Goal: Task Accomplishment & Management: Complete application form

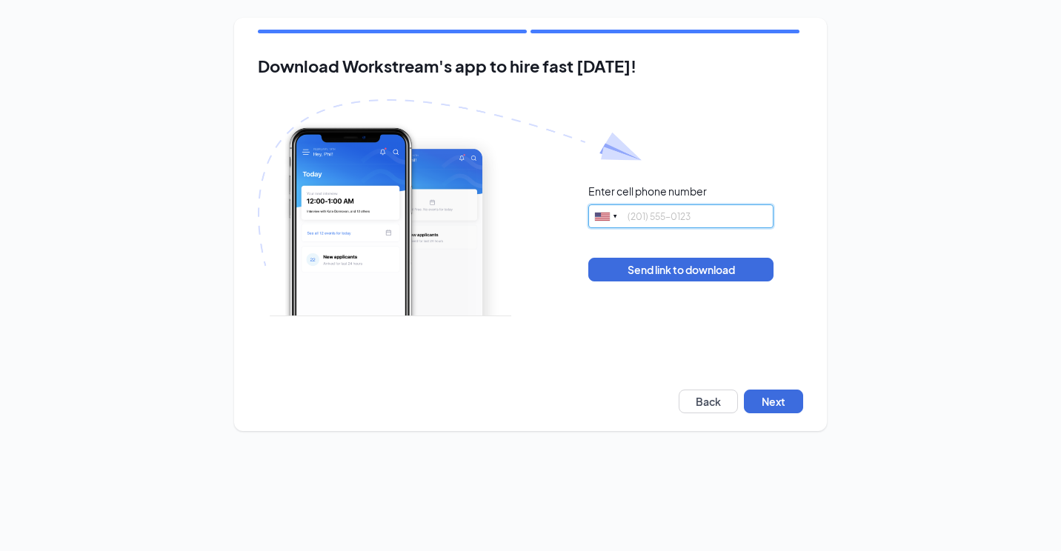
click at [667, 215] on input "tel" at bounding box center [680, 216] width 185 height 24
type input "8653149253"
click at [790, 412] on button "Next" at bounding box center [773, 402] width 59 height 24
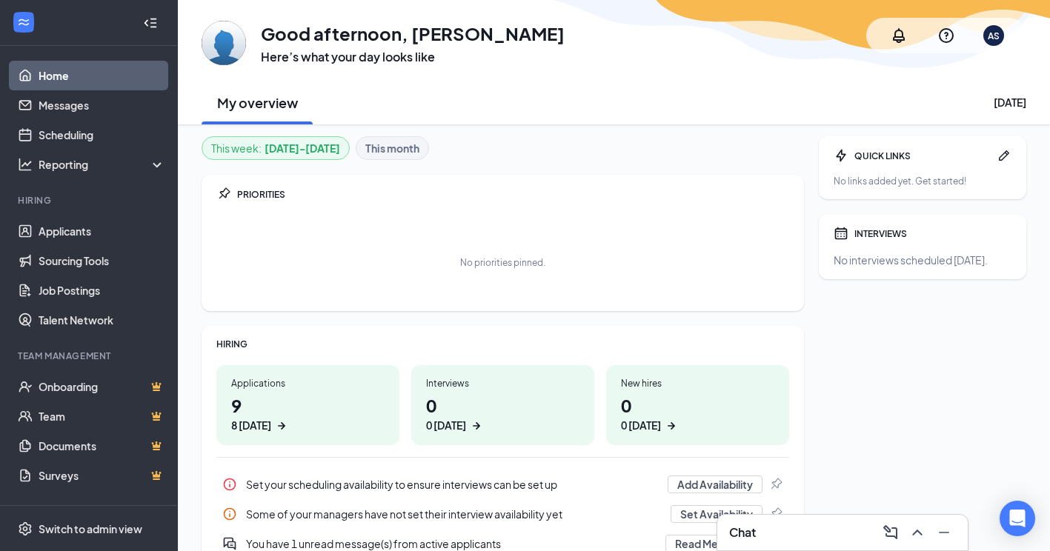
click at [273, 404] on h1 "9 8 [DATE]" at bounding box center [307, 413] width 153 height 41
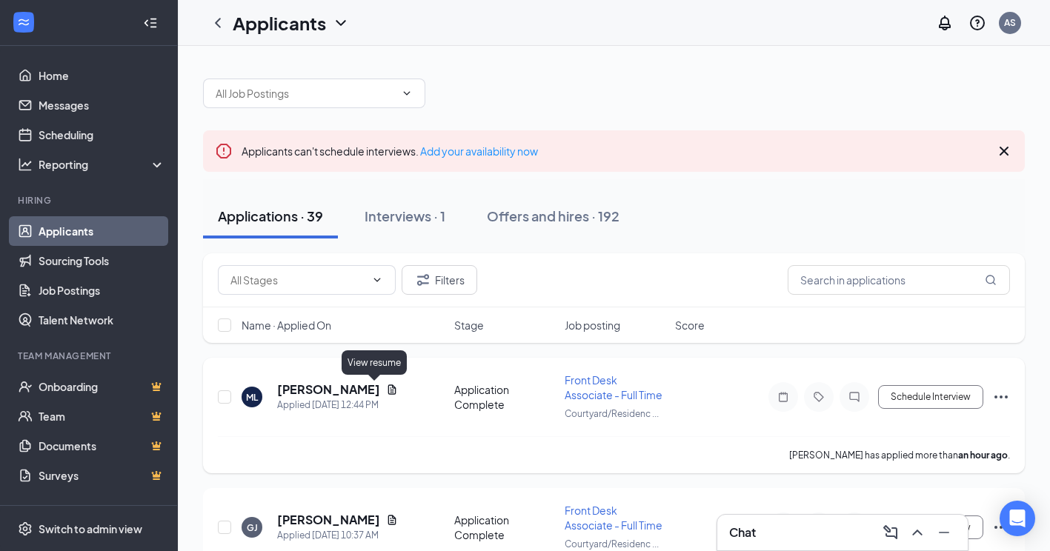
click at [388, 390] on icon "Document" at bounding box center [392, 389] width 8 height 10
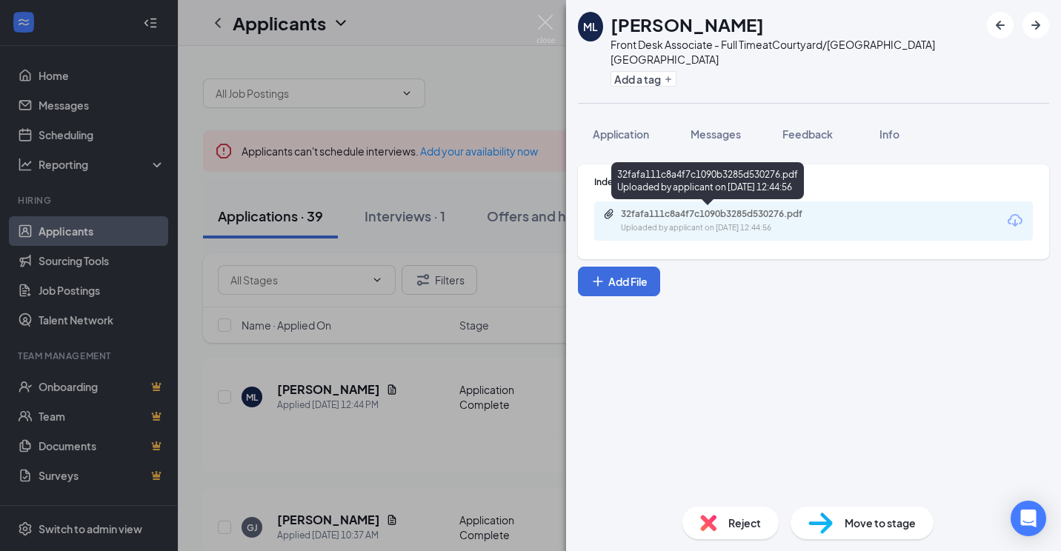
click at [690, 214] on div "32fafa111c8a4f7c1090b3285d530276.pdf" at bounding box center [724, 214] width 207 height 12
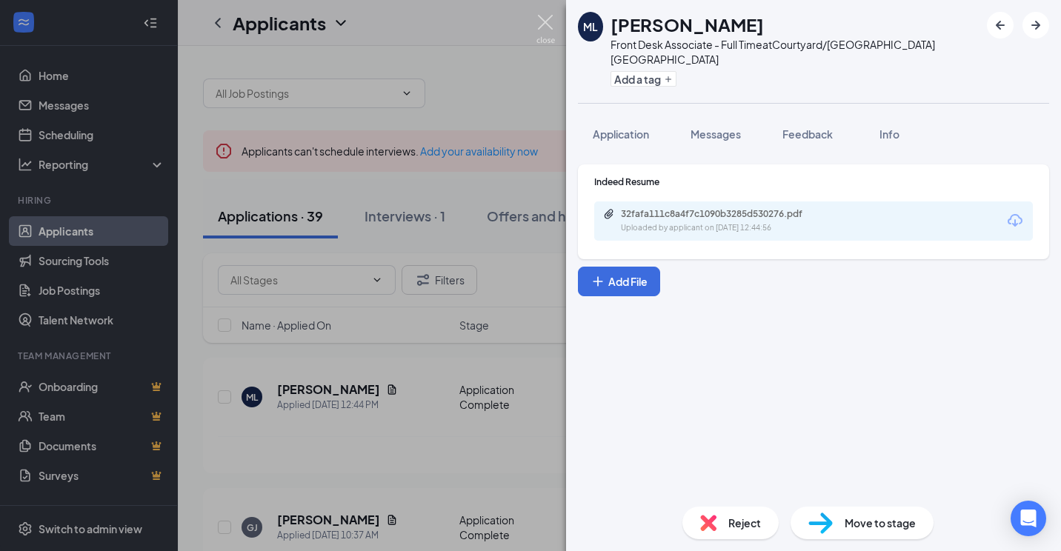
click at [545, 26] on img at bounding box center [545, 29] width 19 height 29
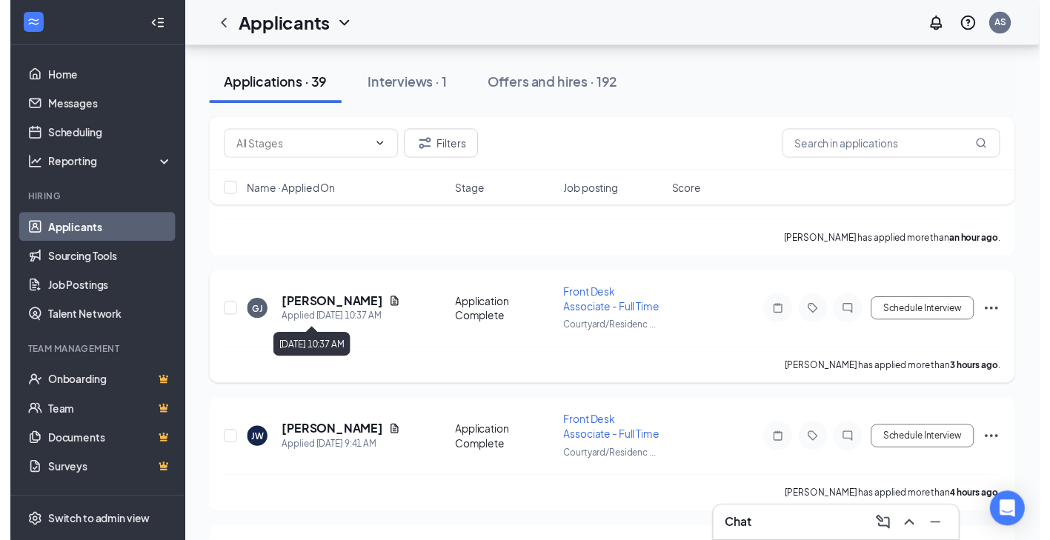
scroll to position [222, 0]
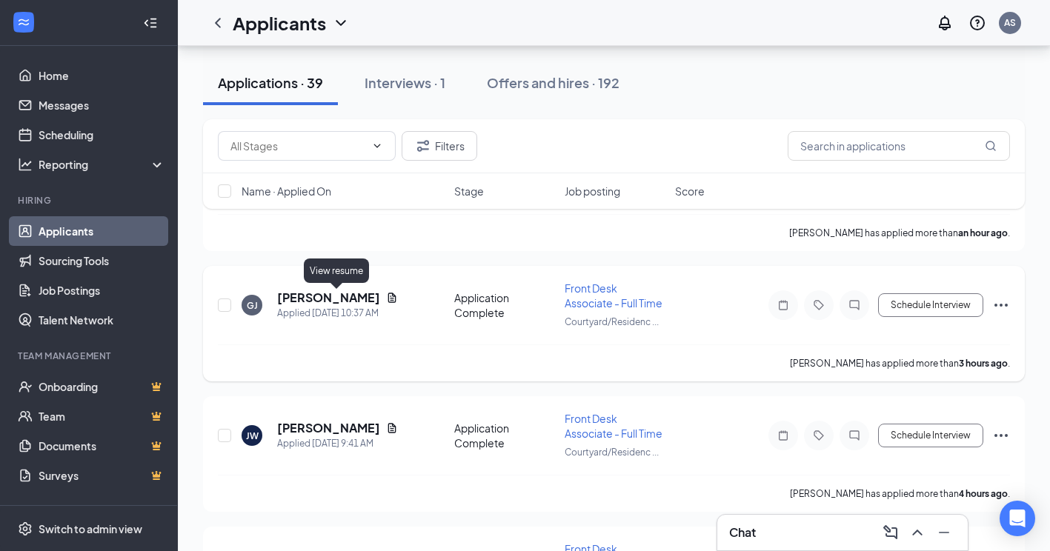
click at [386, 299] on icon "Document" at bounding box center [392, 298] width 12 height 12
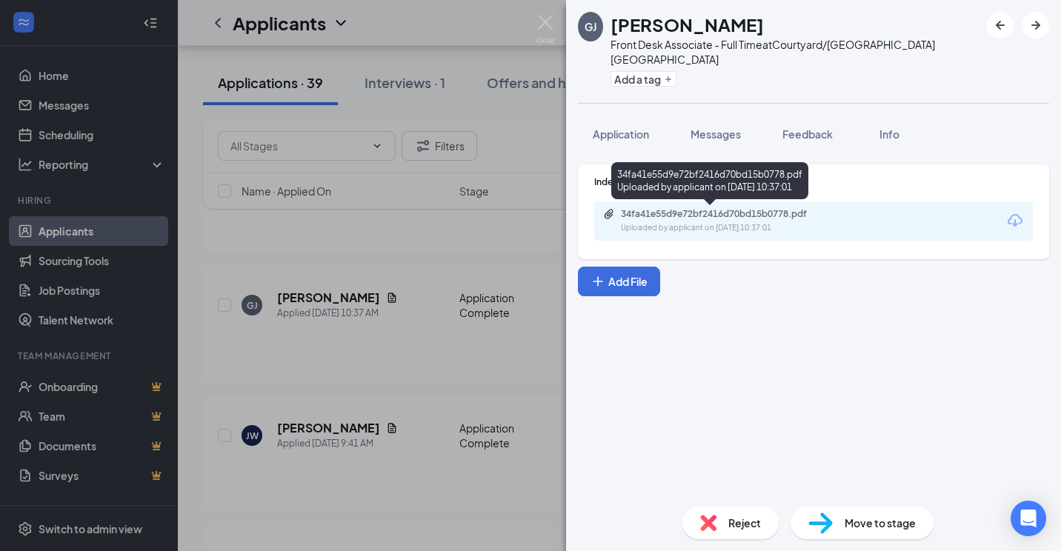
click at [714, 222] on div "Uploaded by applicant on Aug 26, 2025 at 10:37:01" at bounding box center [732, 228] width 222 height 12
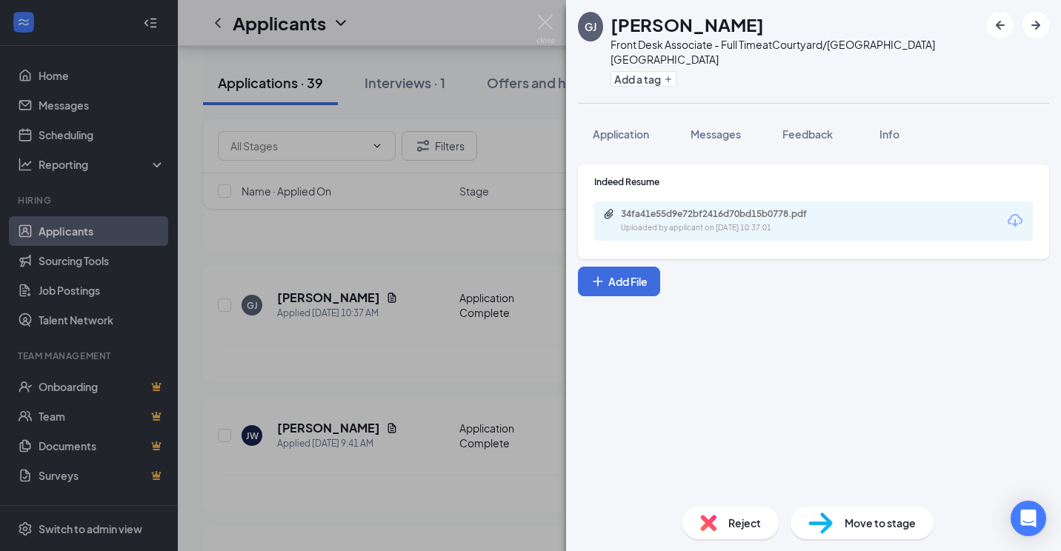
click at [507, 389] on div "GJ GARY JR Front Desk Associate - Full Time at Courtyard/Residence Inn Downtown…" at bounding box center [530, 275] width 1061 height 551
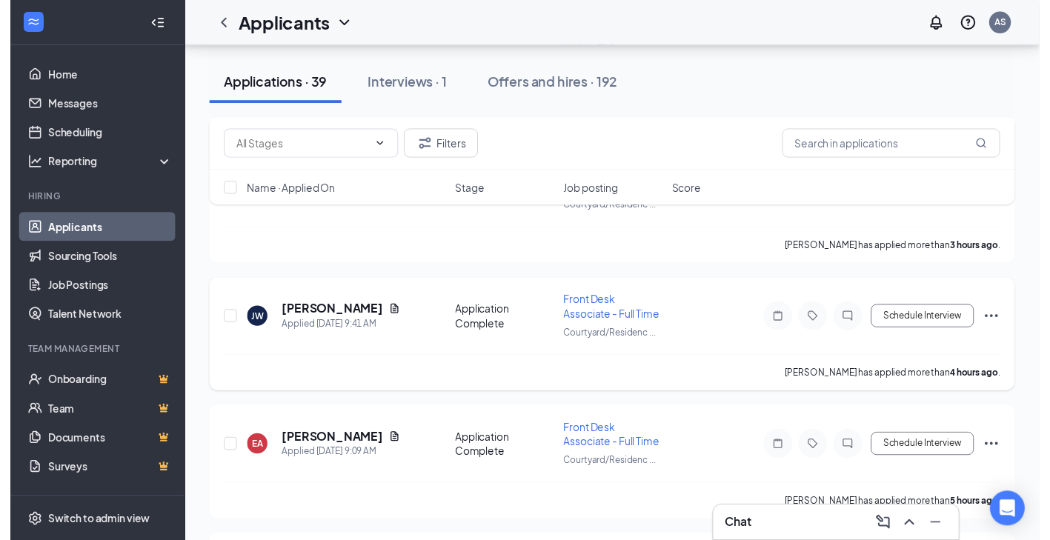
scroll to position [370, 0]
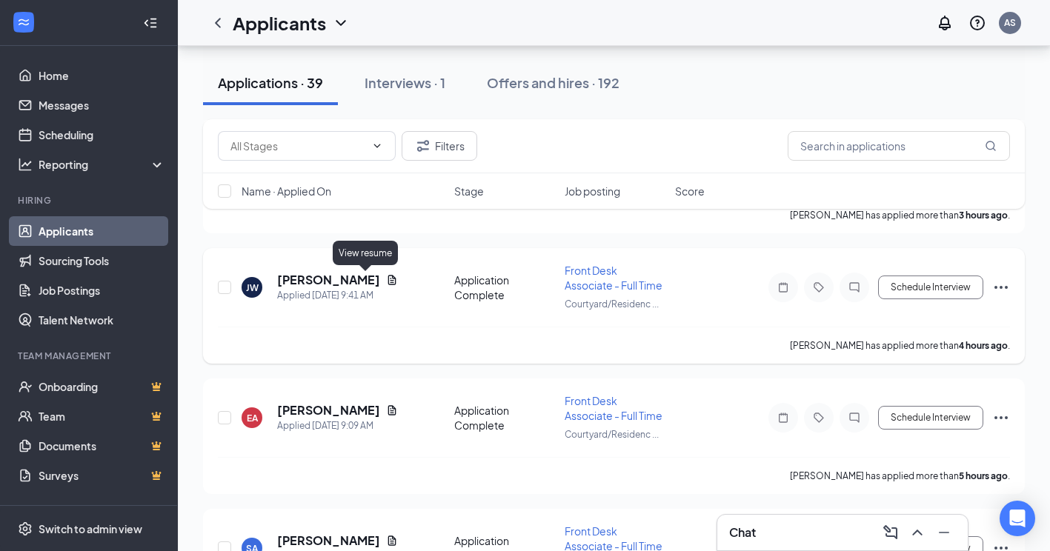
click at [388, 281] on icon "Document" at bounding box center [392, 280] width 8 height 10
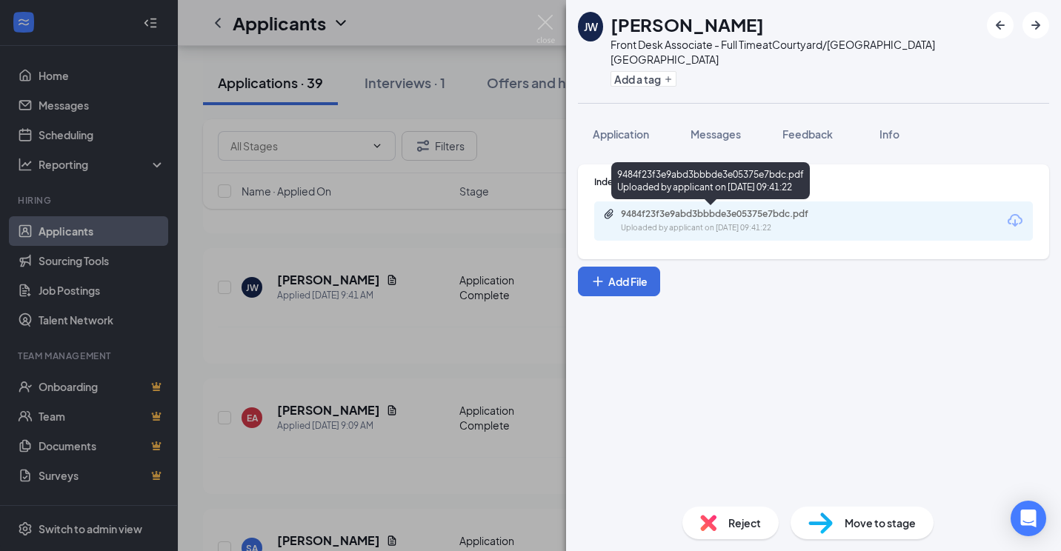
click at [716, 222] on div "Uploaded by applicant on Aug 26, 2025 at 09:41:22" at bounding box center [732, 228] width 222 height 12
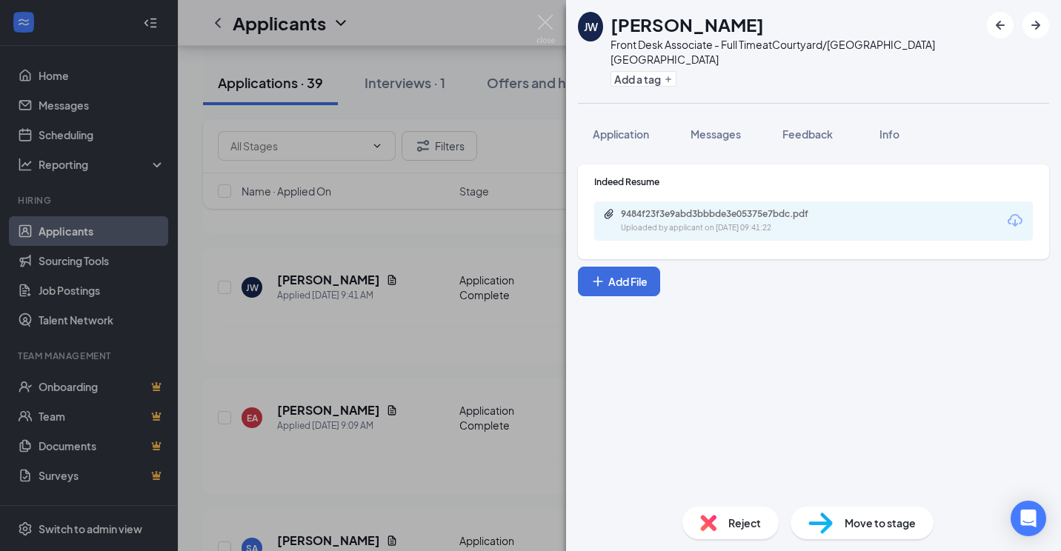
click at [405, 473] on div "JW Joseph White Front Desk Associate - Full Time at Courtyard/Residence Inn Dow…" at bounding box center [530, 275] width 1061 height 551
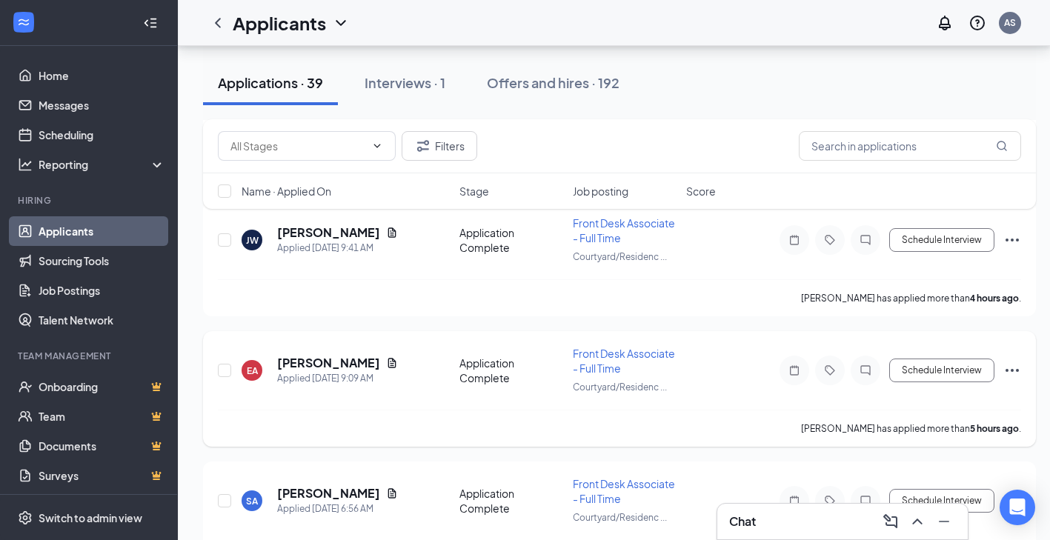
scroll to position [444, 0]
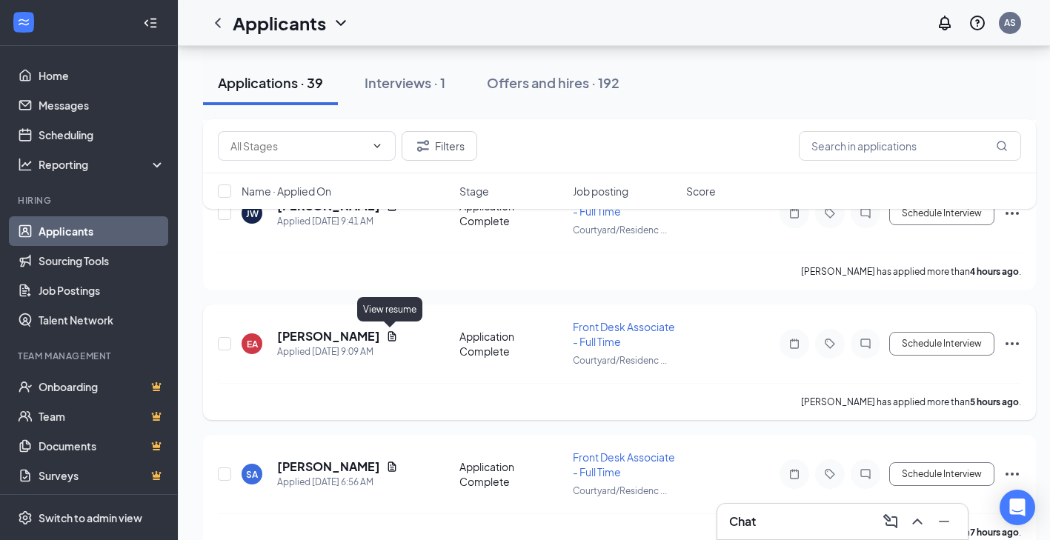
click at [388, 336] on icon "Document" at bounding box center [392, 336] width 8 height 10
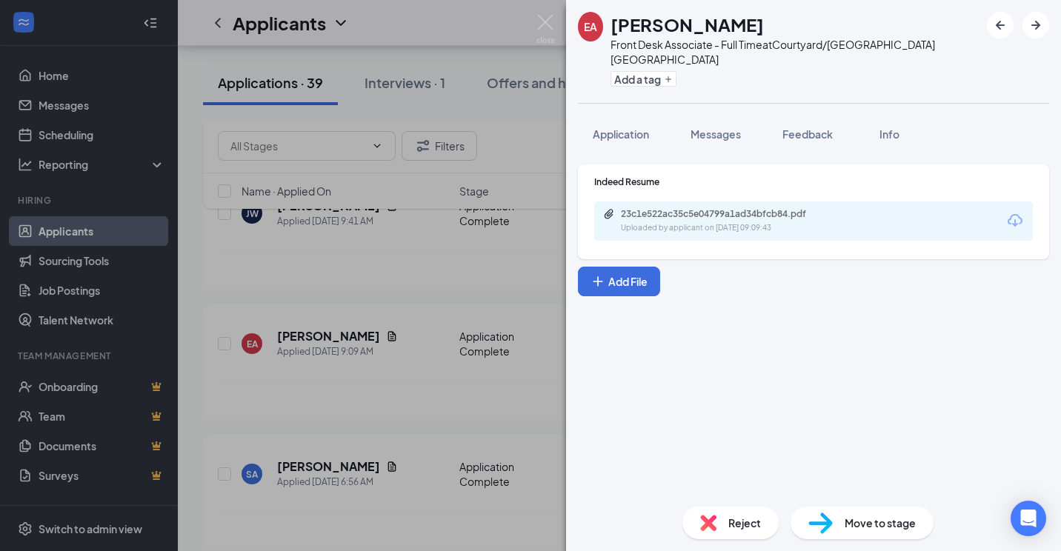
click at [696, 216] on div "23c1e522ac35c5e04799a1ad34bfcb84.pdf" at bounding box center [724, 214] width 207 height 12
click at [379, 408] on div "EA Elizabeth Albright Front Desk Associate - Full Time at Courtyard/Residence I…" at bounding box center [530, 275] width 1061 height 551
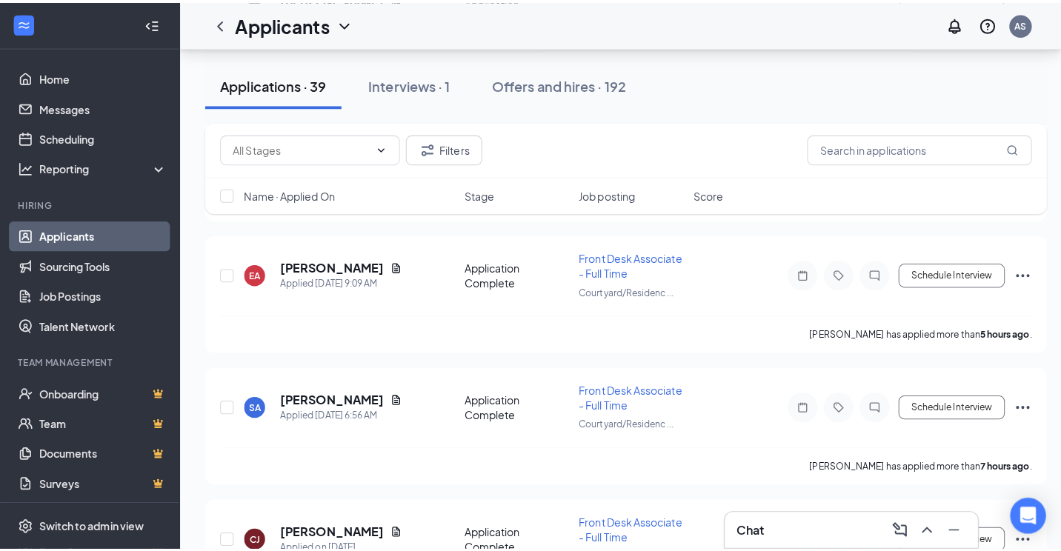
scroll to position [593, 0]
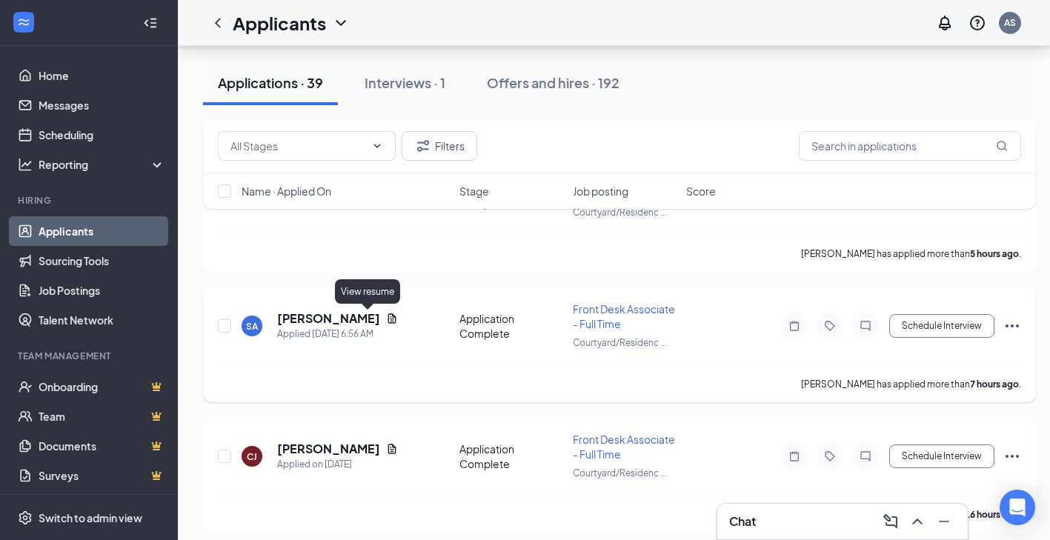
click at [386, 320] on icon "Document" at bounding box center [392, 319] width 12 height 12
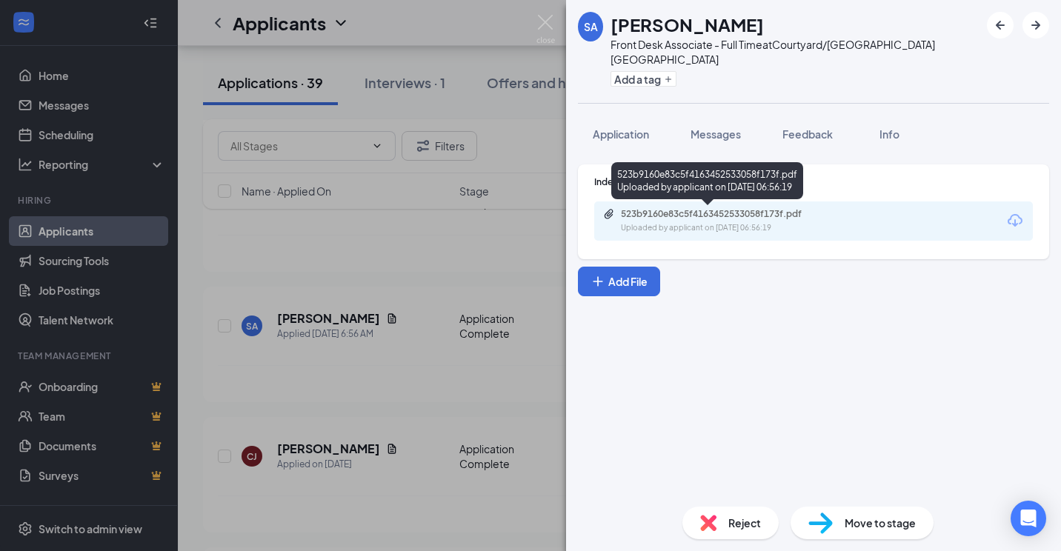
click at [670, 219] on div "523b9160e83c5f4163452533058f173f.pdf" at bounding box center [724, 214] width 207 height 12
